Goal: Complete application form: Complete application form

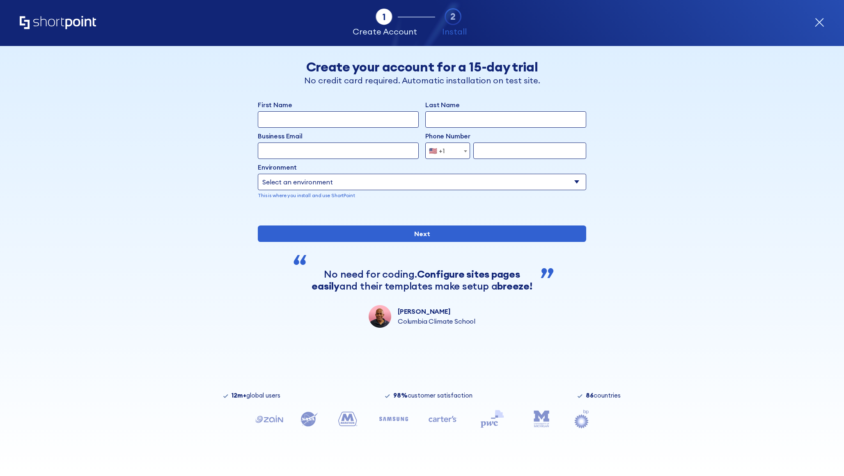
click at [384, 127] on input "First Name" at bounding box center [338, 119] width 161 height 16
type input "Mohamad"
type input "Youssef"
type input "yahia+321893@shortpoint.com"
click at [449, 152] on span "🇺🇸 +1" at bounding box center [439, 150] width 27 height 16
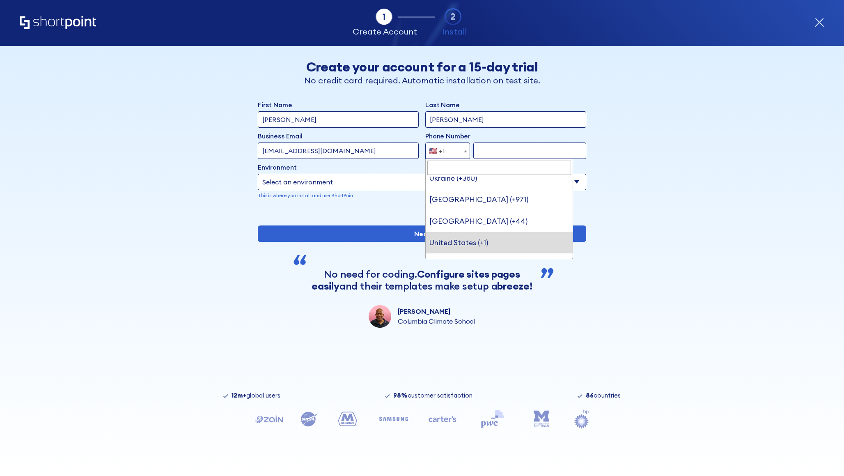
scroll to position [4754, 0]
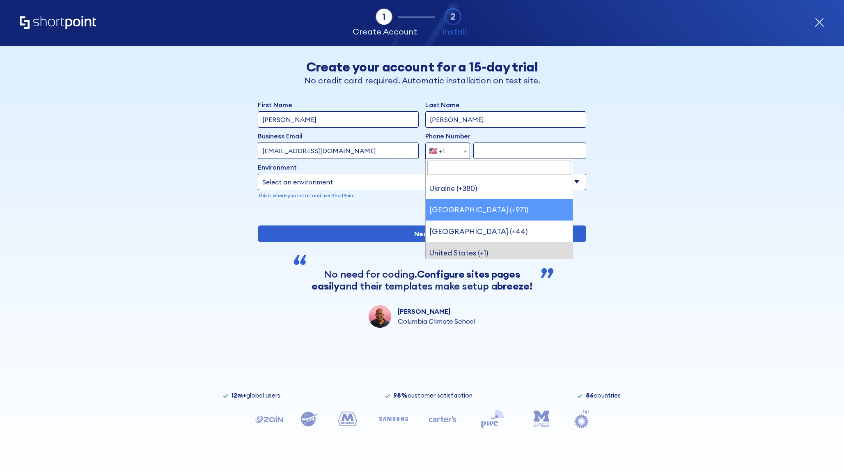
select select "+971"
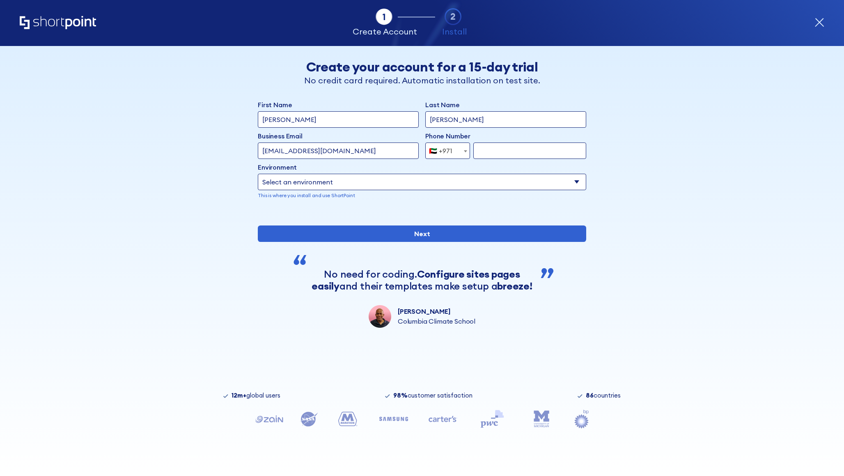
click at [498, 150] on input "form" at bounding box center [529, 150] width 113 height 16
type input "501402911"
click at [458, 181] on select "Select an environment Microsoft 365 SharePoint Online SharePoint 2019 (On-Premi…" at bounding box center [422, 182] width 328 height 16
select select "SharePoint Online"
click at [258, 174] on select "Select an environment Microsoft 365 SharePoint Online SharePoint 2019 (On-Premi…" at bounding box center [422, 182] width 328 height 16
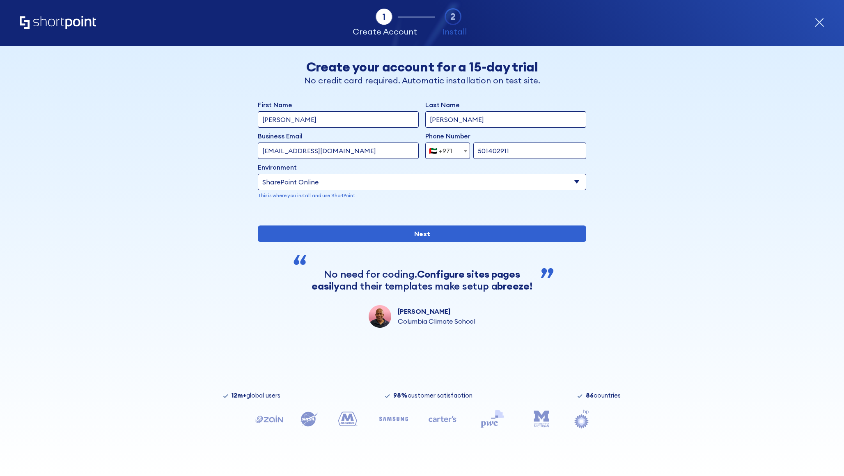
click at [250, 243] on div "Back Back Create your account for a 15-day trial No credit card required. Autom…" at bounding box center [422, 187] width 502 height 282
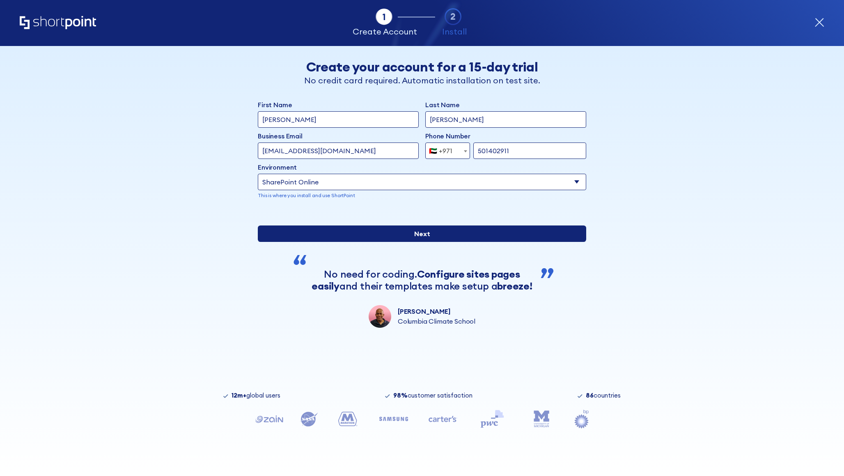
click at [337, 242] on input "Next" at bounding box center [422, 233] width 328 height 16
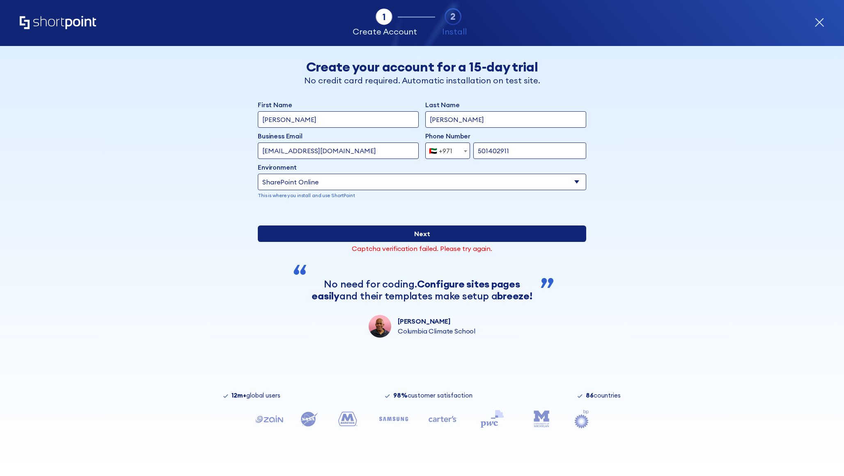
click at [316, 242] on input "Next" at bounding box center [422, 233] width 328 height 16
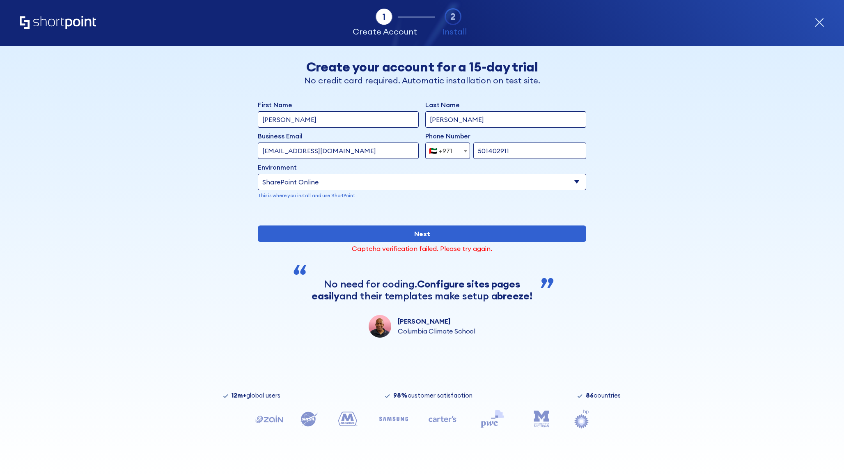
click at [295, 115] on input "Mohamad" at bounding box center [338, 119] width 161 height 16
click at [444, 114] on input "Youssef" at bounding box center [505, 119] width 161 height 16
click at [352, 149] on input "yahia+321893@shortpoint.com" at bounding box center [338, 150] width 161 height 16
click at [499, 152] on input "501402911" at bounding box center [529, 150] width 113 height 16
click at [106, 122] on div "Tab 1 Tab 2 Tab 3 Tab 4 Tell us more about you New customer Existing customer B…" at bounding box center [422, 261] width 844 height 430
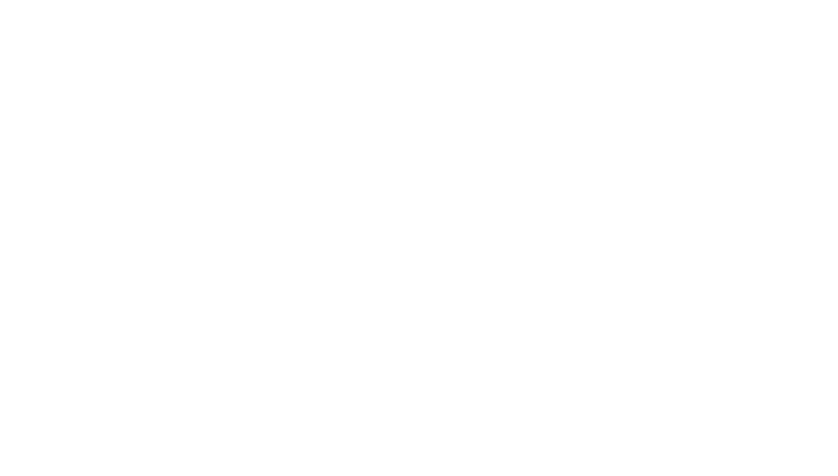
click at [328, 231] on p "With ShortPoint, you are the SharePoint Designer. ShortPoint is a user-friendly…" at bounding box center [419, 220] width 416 height 25
